Goal: Information Seeking & Learning: Check status

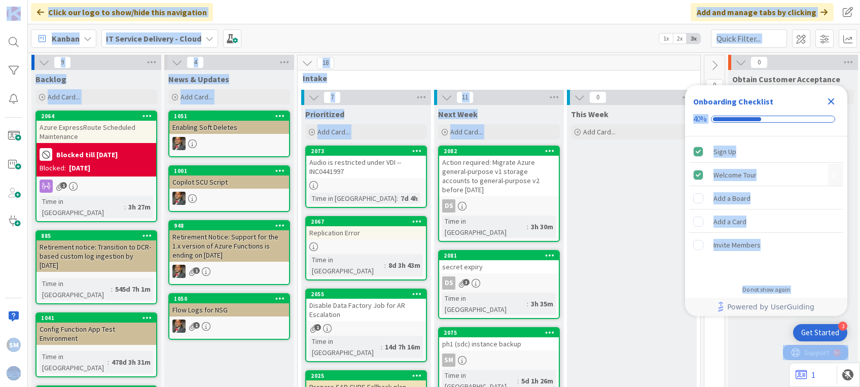
drag, startPoint x: 830, startPoint y: 97, endPoint x: 533, endPoint y: 244, distance: 332.1
click at [533, 244] on body "3 Get Started Onboarding Checklist 40% Sign Up Welcome Tour Add a Board Add a C…" at bounding box center [430, 193] width 860 height 387
click at [533, 252] on div "2081" at bounding box center [501, 255] width 115 height 7
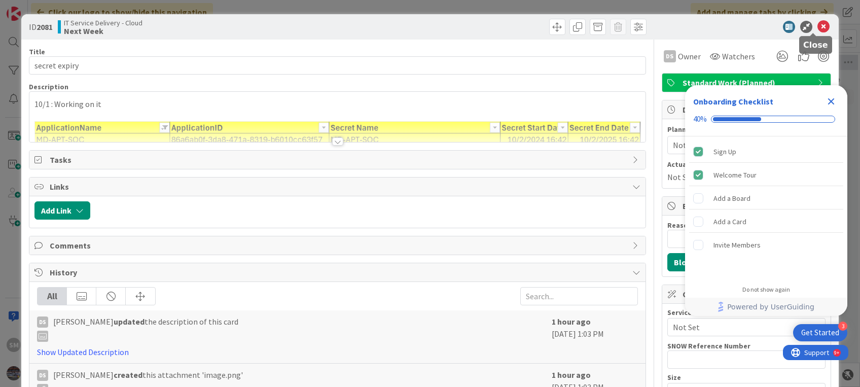
click at [818, 27] on icon at bounding box center [824, 27] width 12 height 12
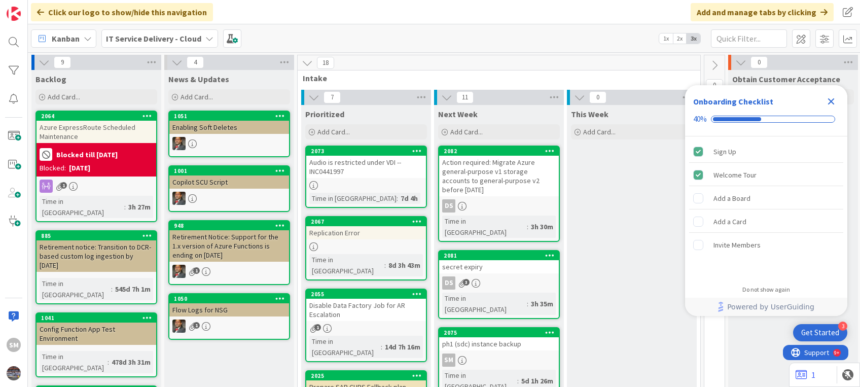
click at [832, 99] on icon "Close Checklist" at bounding box center [831, 101] width 7 height 7
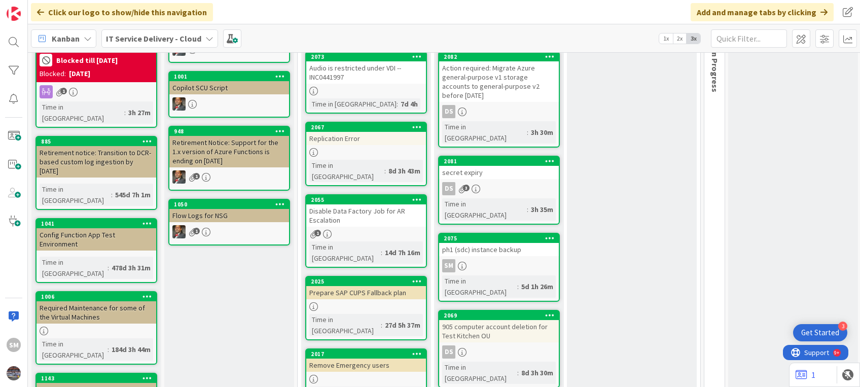
scroll to position [95, 0]
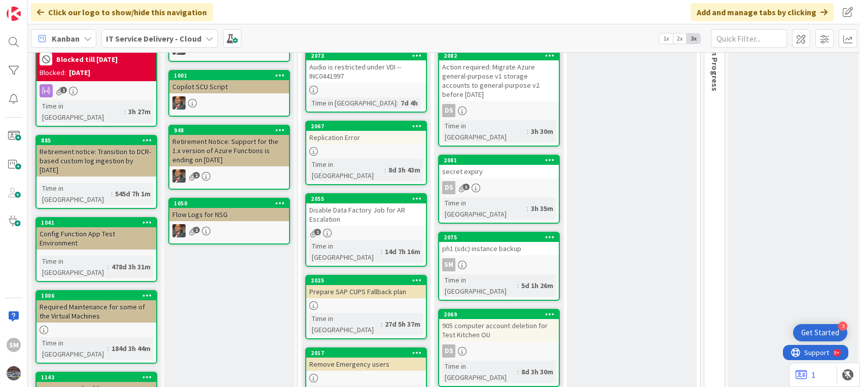
click at [355, 215] on div "2055 Disable Data Factory Job for AR Escalation 1 Time in Column : 14d 7h 16m" at bounding box center [366, 230] width 122 height 74
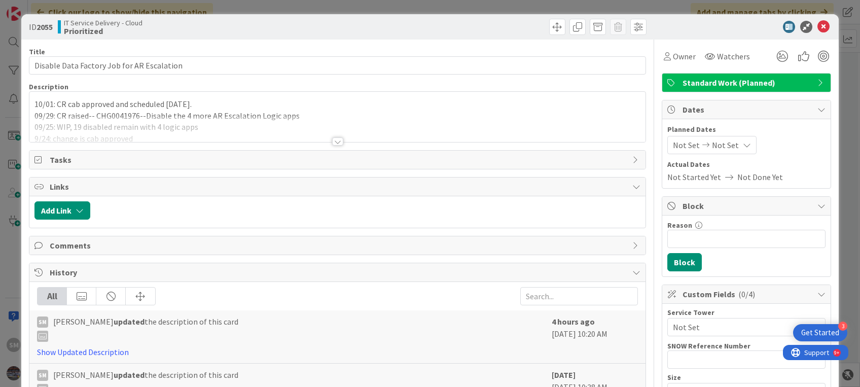
click at [265, 135] on div at bounding box center [337, 129] width 616 height 26
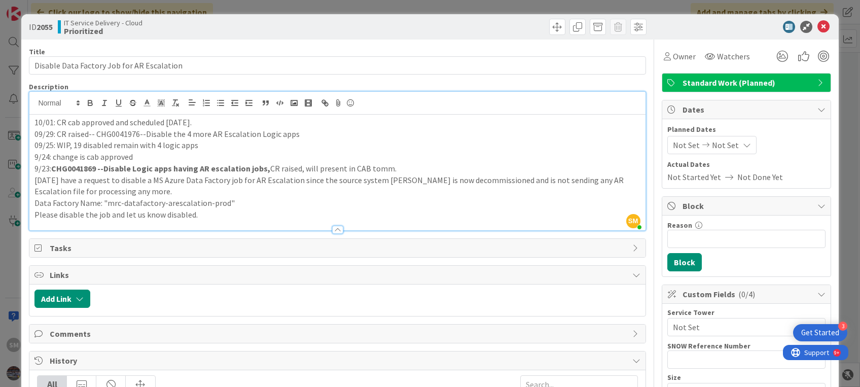
click at [32, 122] on div "10/01: CR cab approved and scheduled today. 09/29: CR raised-- CHG0041976--Disa…" at bounding box center [337, 173] width 616 height 116
click at [280, 173] on p "9/23: CHG0041869 --Disable Logic apps having AR escalation jobs, CR raised, wil…" at bounding box center [337, 169] width 606 height 12
click at [256, 205] on p "Data Factory Name: "mrc-datafactory-arescalation-prod"" at bounding box center [337, 203] width 606 height 12
drag, startPoint x: 207, startPoint y: 221, endPoint x: 88, endPoint y: 127, distance: 151.4
click at [88, 127] on div "Description SM Sejal Mase just joined 10/01: CR cab approved and scheduled toda…" at bounding box center [337, 156] width 617 height 149
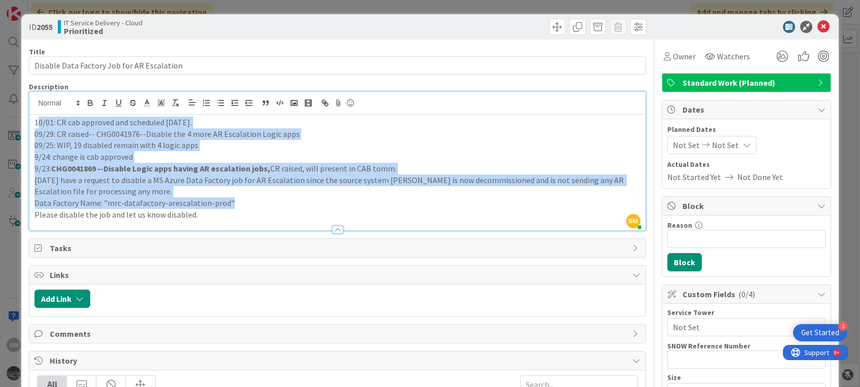
drag, startPoint x: 37, startPoint y: 123, endPoint x: 228, endPoint y: 202, distance: 207.2
click at [228, 202] on div "10/01: CR cab approved and scheduled today. 09/29: CR raised-- CHG0041976--Disa…" at bounding box center [337, 173] width 616 height 116
click at [228, 202] on p "Data Factory Name: "mrc-datafactory-arescalation-prod"" at bounding box center [337, 203] width 606 height 12
drag, startPoint x: 196, startPoint y: 216, endPoint x: 32, endPoint y: 110, distance: 194.9
click at [32, 110] on div "SM Sejal Mase just joined 10/01: CR cab approved and scheduled today. 09/29: CR…" at bounding box center [337, 161] width 616 height 138
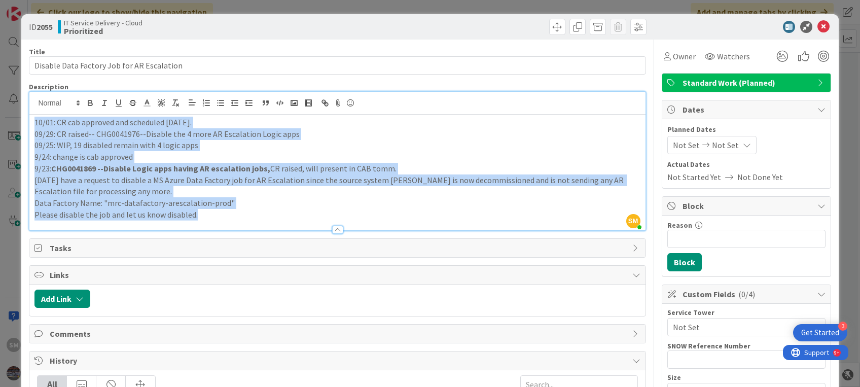
click at [123, 135] on p "09/29: CR raised-- CHG0041976--Disable the 4 more AR Escalation Logic apps" at bounding box center [337, 134] width 606 height 12
drag, startPoint x: 32, startPoint y: 123, endPoint x: 251, endPoint y: 213, distance: 236.5
click at [251, 213] on div "10/01: CR cab approved and scheduled today. 09/29: CR raised-- CHG0041976--Disa…" at bounding box center [337, 173] width 616 height 116
click at [251, 213] on p "Please disable the job and let us know disabled." at bounding box center [337, 215] width 606 height 12
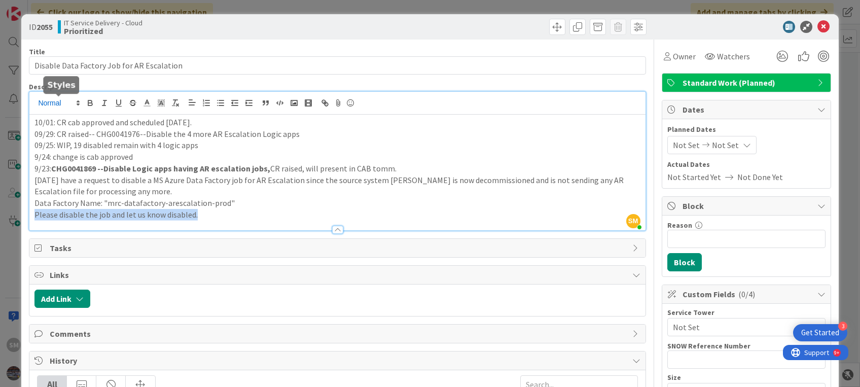
drag, startPoint x: 221, startPoint y: 221, endPoint x: 72, endPoint y: 103, distance: 190.1
click at [72, 103] on div "Description SM Sejal Mase just joined 10/01: CR cab approved and scheduled toda…" at bounding box center [337, 156] width 617 height 149
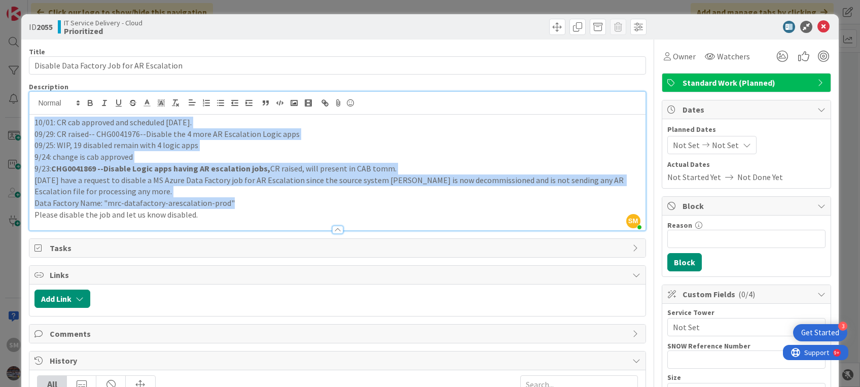
drag, startPoint x: 34, startPoint y: 122, endPoint x: 230, endPoint y: 209, distance: 215.0
click at [230, 209] on div "10/01: CR cab approved and scheduled today. 09/29: CR raised-- CHG0041976--Disa…" at bounding box center [337, 173] width 616 height 116
click at [230, 209] on p "Please disable the job and let us know disabled." at bounding box center [337, 215] width 606 height 12
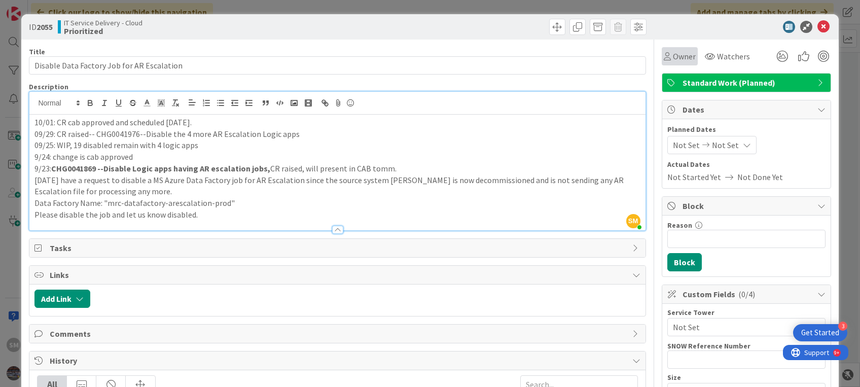
click at [677, 56] on span "Owner" at bounding box center [684, 56] width 23 height 12
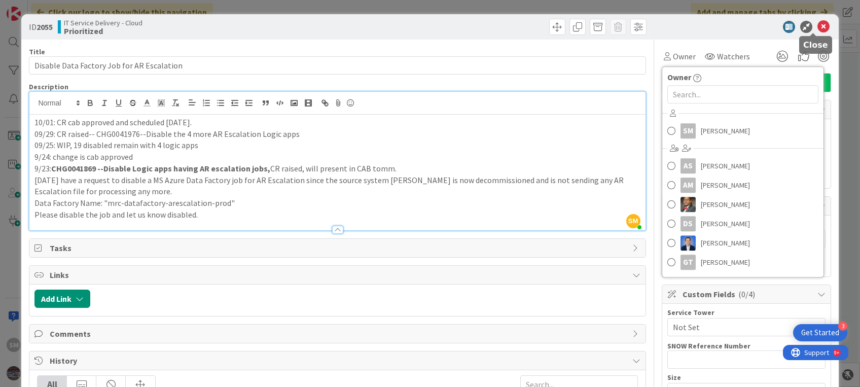
click at [818, 26] on icon at bounding box center [824, 27] width 12 height 12
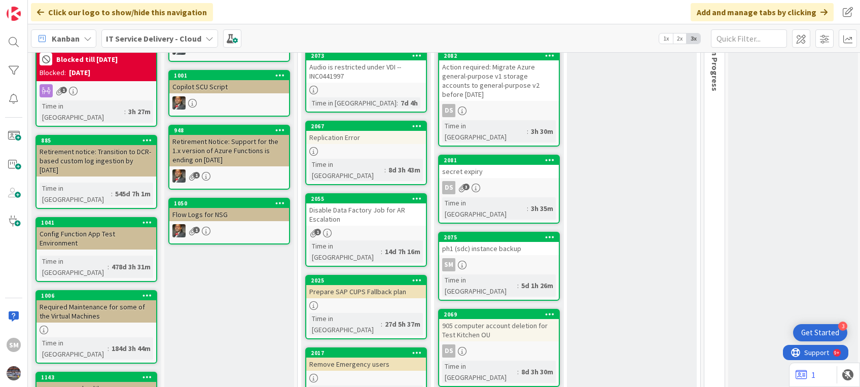
click at [344, 203] on div "Disable Data Factory Job for AR Escalation" at bounding box center [366, 214] width 120 height 22
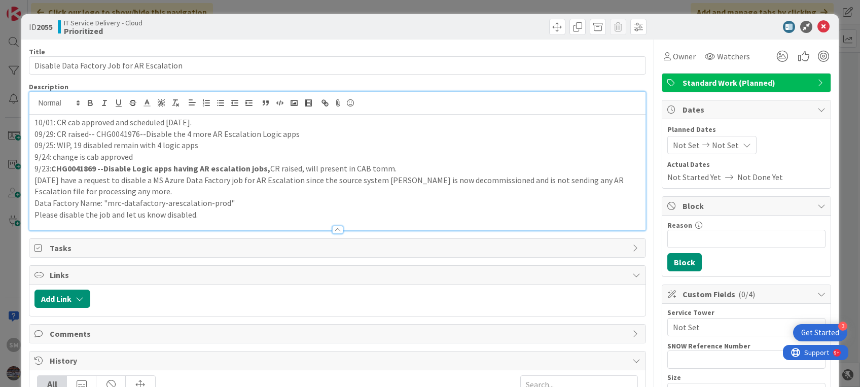
click at [31, 103] on div "10/01: CR cab approved and scheduled today. 09/29: CR raised-- CHG0041976--Disa…" at bounding box center [337, 161] width 616 height 138
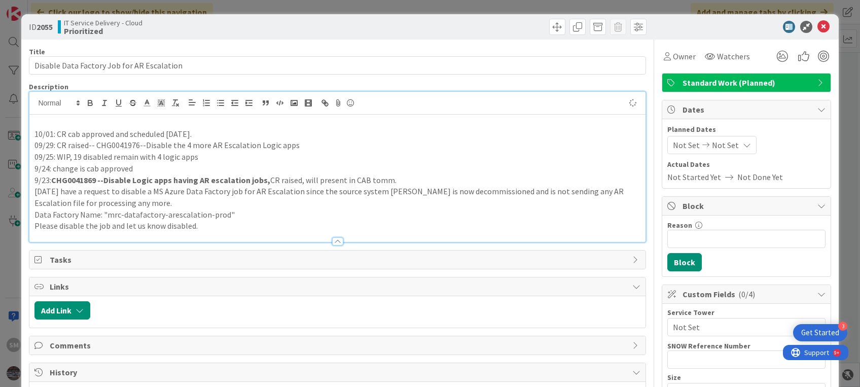
click at [42, 120] on p at bounding box center [337, 123] width 606 height 12
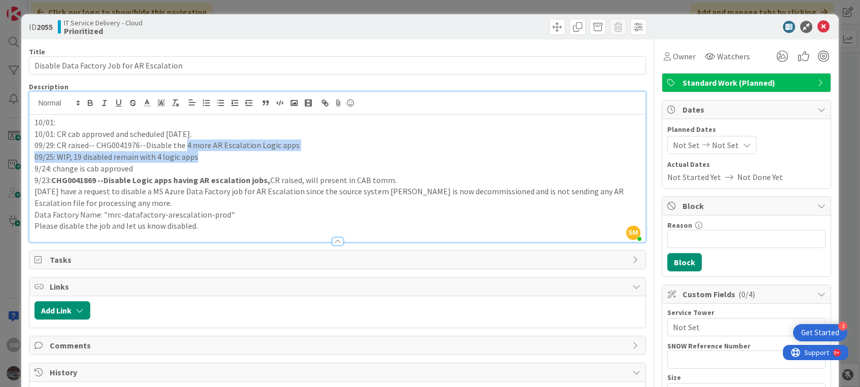
drag, startPoint x: 183, startPoint y: 148, endPoint x: 284, endPoint y: 152, distance: 101.0
click at [284, 152] on div "10/01: 10/01: CR cab approved and scheduled today. 09/29: CR raised-- CHG004197…" at bounding box center [337, 178] width 616 height 127
click at [279, 151] on p "09/25: WIP, 19 disabled remain with 4 logic apps" at bounding box center [337, 157] width 606 height 12
drag, startPoint x: 182, startPoint y: 142, endPoint x: 296, endPoint y: 142, distance: 114.1
click at [296, 142] on p "09/29: CR raised-- CHG0041976--Disable the 4 more AR Escalation Logic apps" at bounding box center [337, 145] width 606 height 12
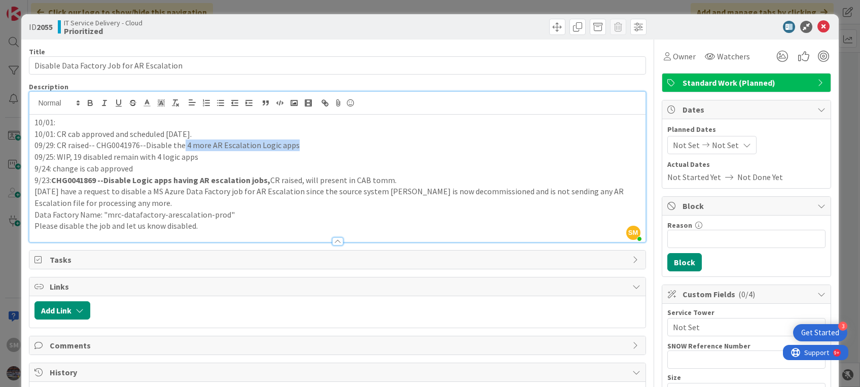
copy p "4 more AR Escalation Logic apps"
click at [72, 125] on p "10/01:" at bounding box center [337, 123] width 606 height 12
click at [71, 122] on p "10/01: 4 more AR Escalation Logic apps" at bounding box center [337, 123] width 606 height 12
click at [212, 121] on p "10/01: 4 remaining AR Escalation Logic apps" at bounding box center [337, 123] width 606 height 12
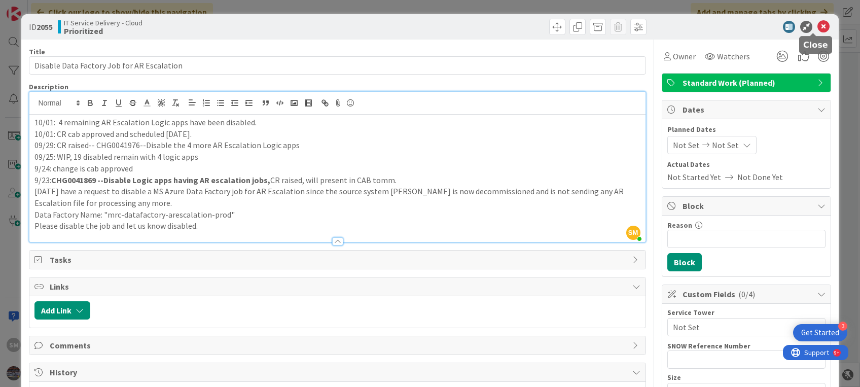
click at [818, 28] on icon at bounding box center [824, 27] width 12 height 12
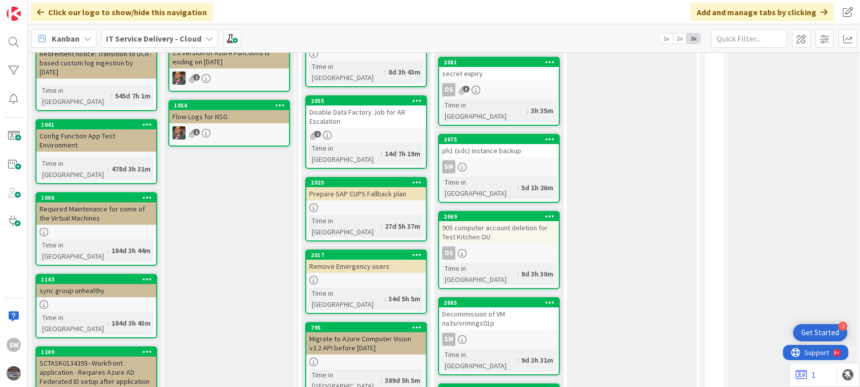
scroll to position [175, 0]
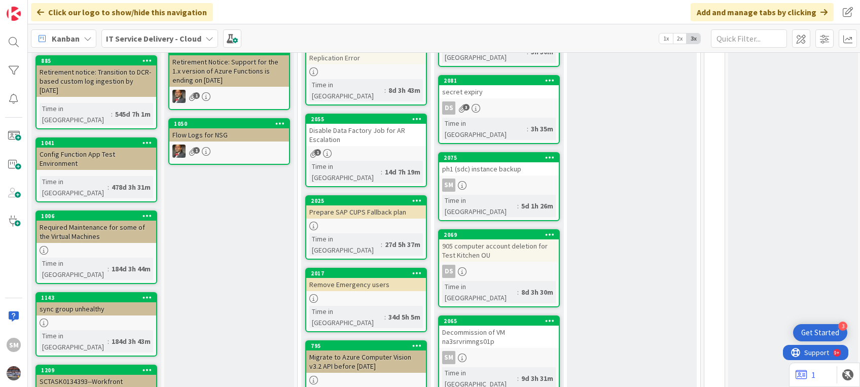
click at [373, 149] on div "1" at bounding box center [366, 153] width 120 height 9
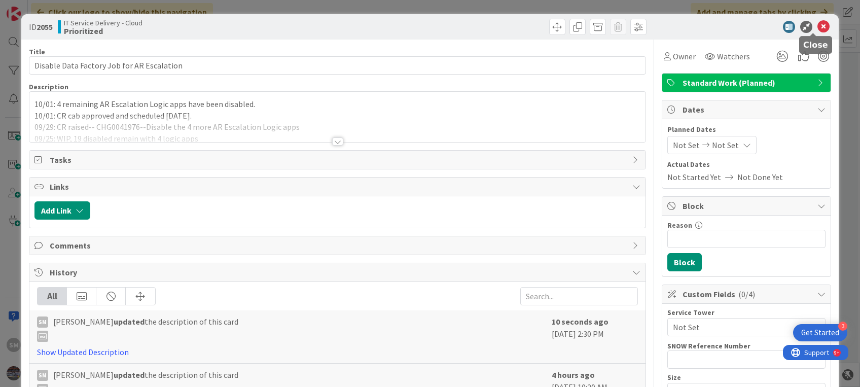
click at [818, 25] on icon at bounding box center [824, 27] width 12 height 12
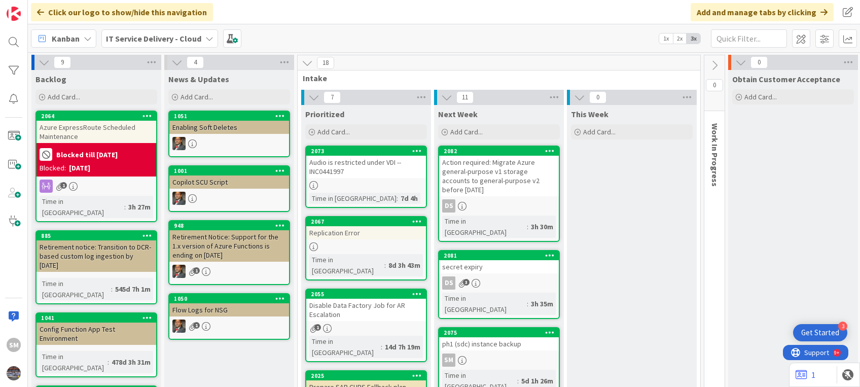
click at [362, 174] on div "Audio is restricted under VDI --INC0441997" at bounding box center [366, 167] width 120 height 22
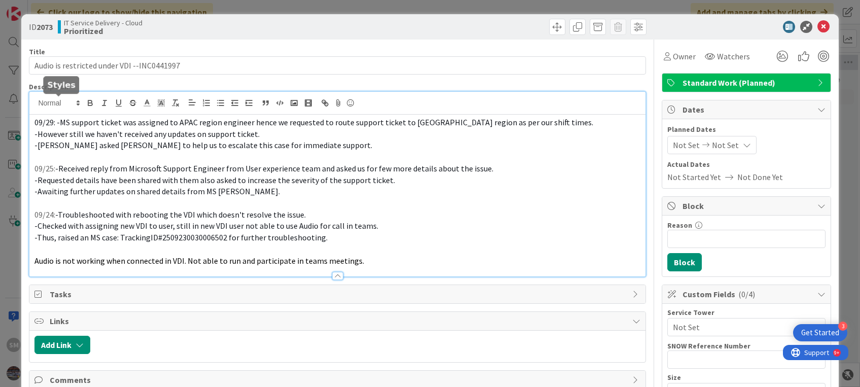
click at [37, 104] on div "09/29: -MS support ticket was assigned to APAC region engineer hence we request…" at bounding box center [337, 184] width 616 height 185
click at [818, 25] on icon at bounding box center [824, 27] width 12 height 12
